Goal: Check status: Check status

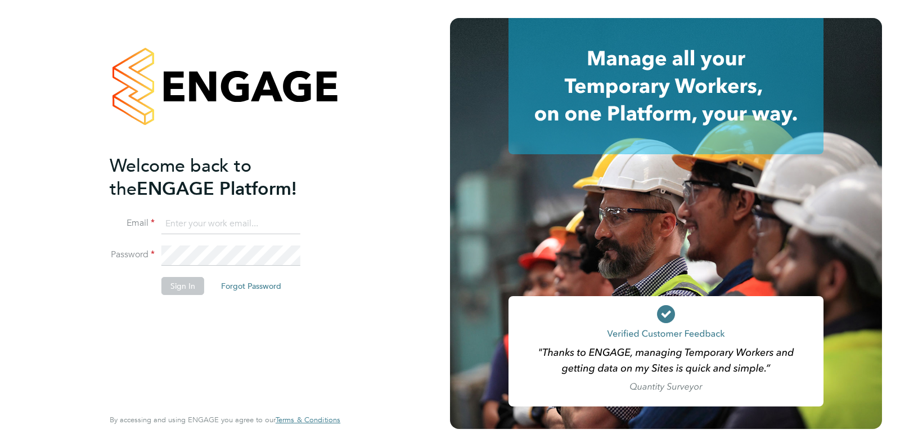
type input "support@engagelabs.io"
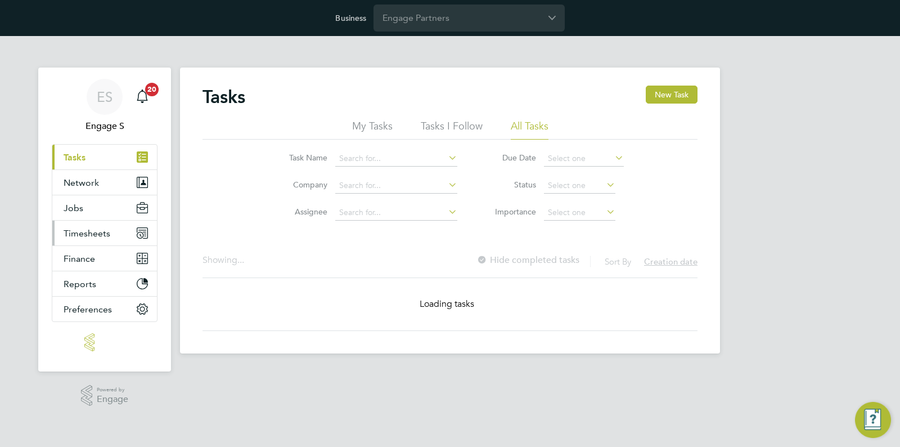
click at [66, 231] on span "Timesheets" at bounding box center [87, 233] width 47 height 11
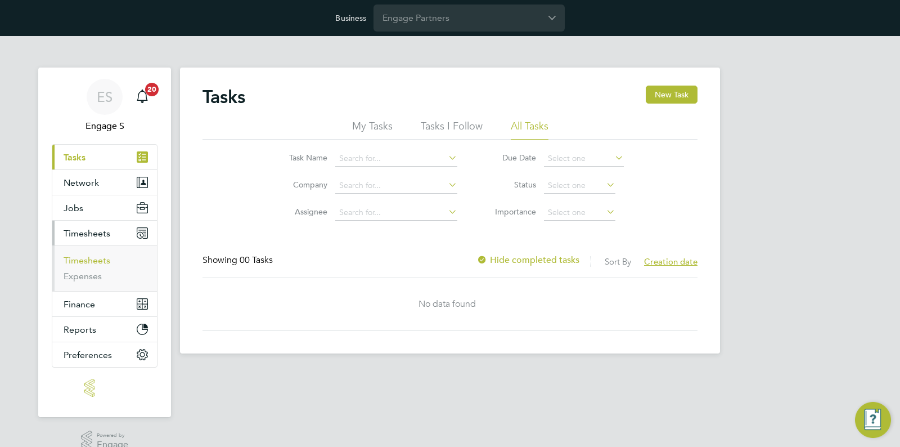
click at [101, 258] on link "Timesheets" at bounding box center [87, 260] width 47 height 11
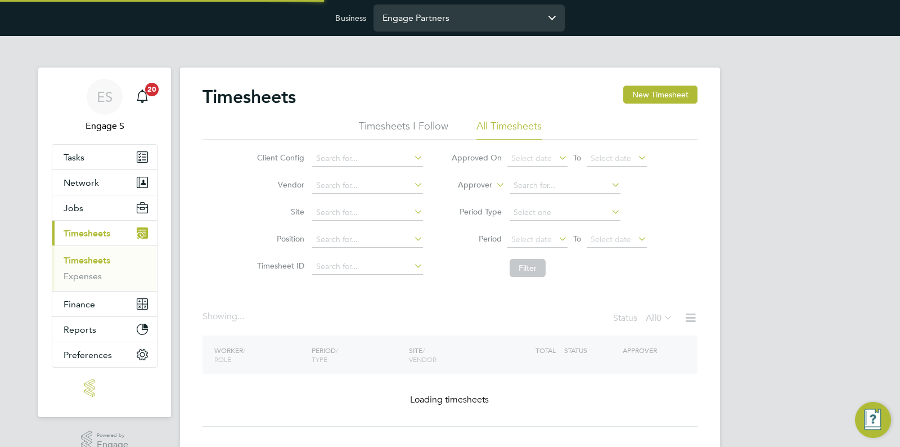
click at [410, 22] on input "Engage Partners" at bounding box center [469, 18] width 191 height 26
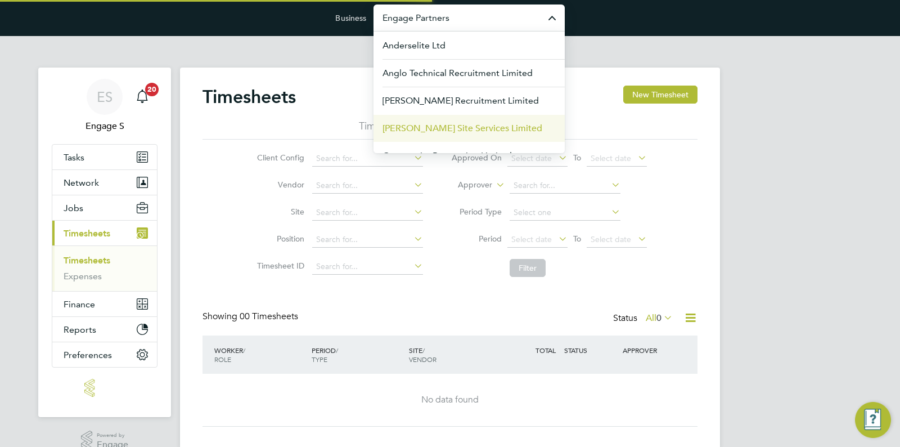
click at [435, 126] on span "[PERSON_NAME] Site Services Limited" at bounding box center [463, 129] width 160 height 14
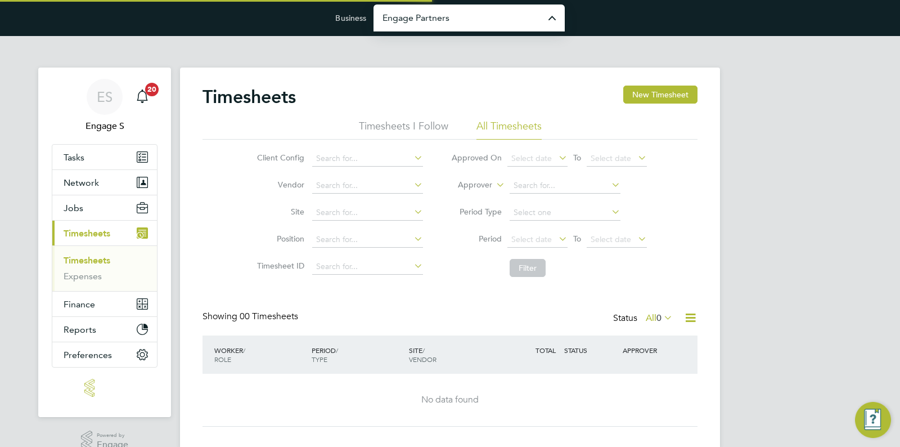
type input "[PERSON_NAME] Site Services Limited"
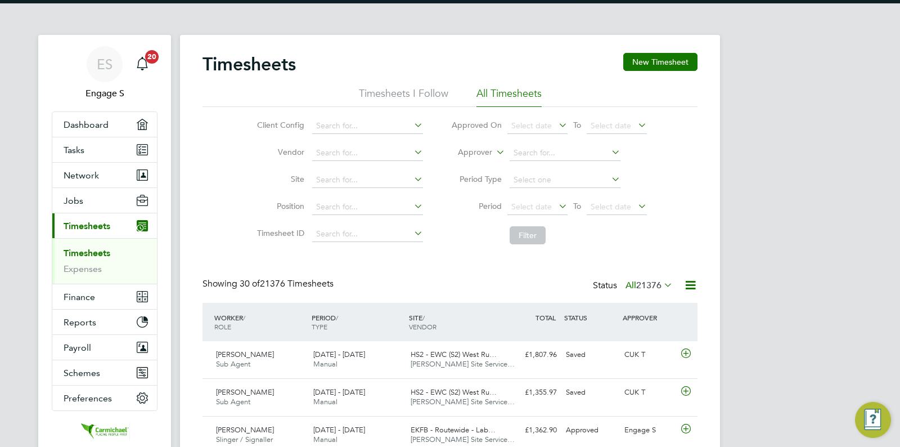
click at [402, 357] on div "21 - 27 Jul 2025 Manual" at bounding box center [357, 360] width 97 height 28
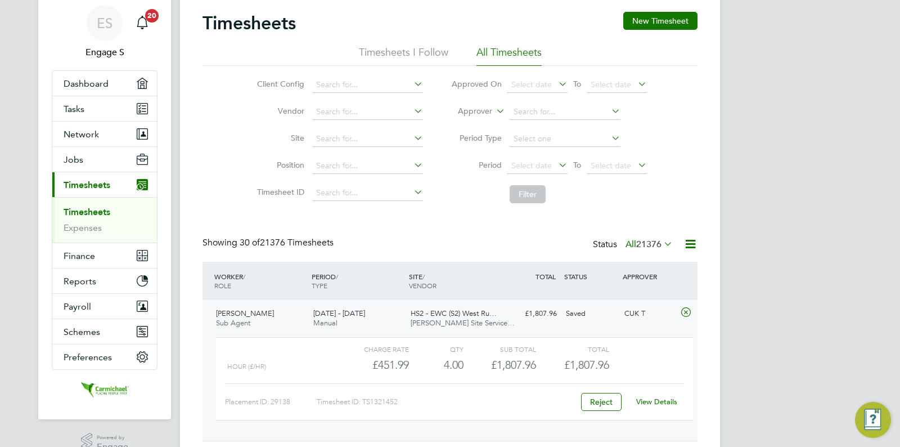
click at [665, 396] on div "View Details" at bounding box center [656, 402] width 55 height 18
click at [664, 397] on link "View Details" at bounding box center [657, 402] width 41 height 10
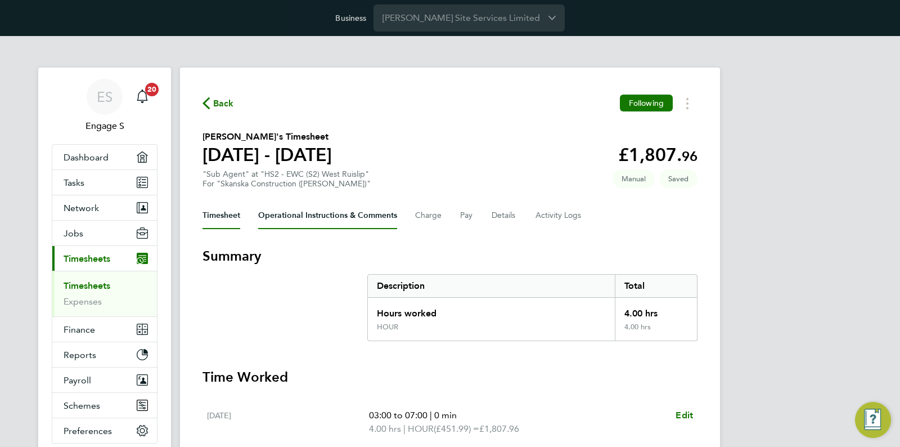
click at [338, 218] on Comments-tab "Operational Instructions & Comments" at bounding box center [327, 215] width 139 height 27
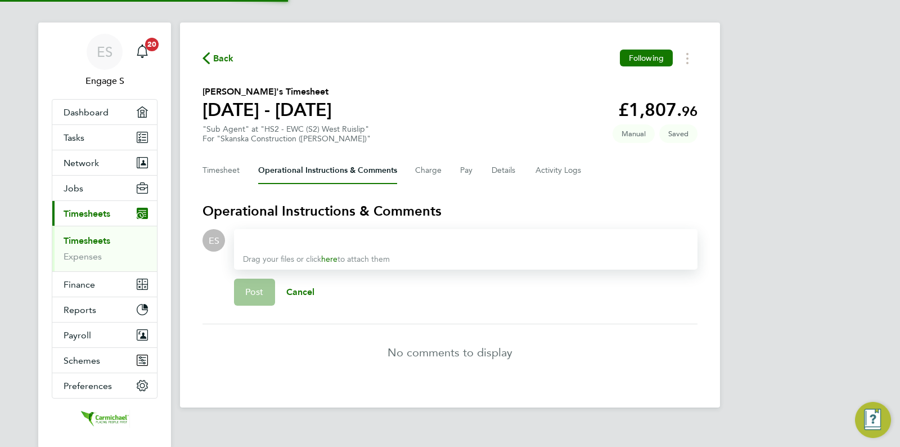
scroll to position [59, 0]
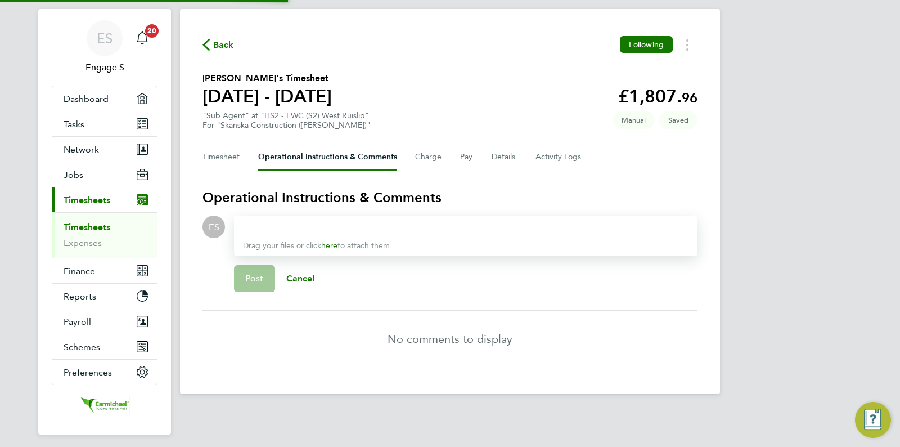
click at [779, 266] on div "ES Engage S Notifications 20 Applications: Dashboard Tasks Network Team Members…" at bounding box center [450, 194] width 900 height 434
